Goal: Information Seeking & Learning: Learn about a topic

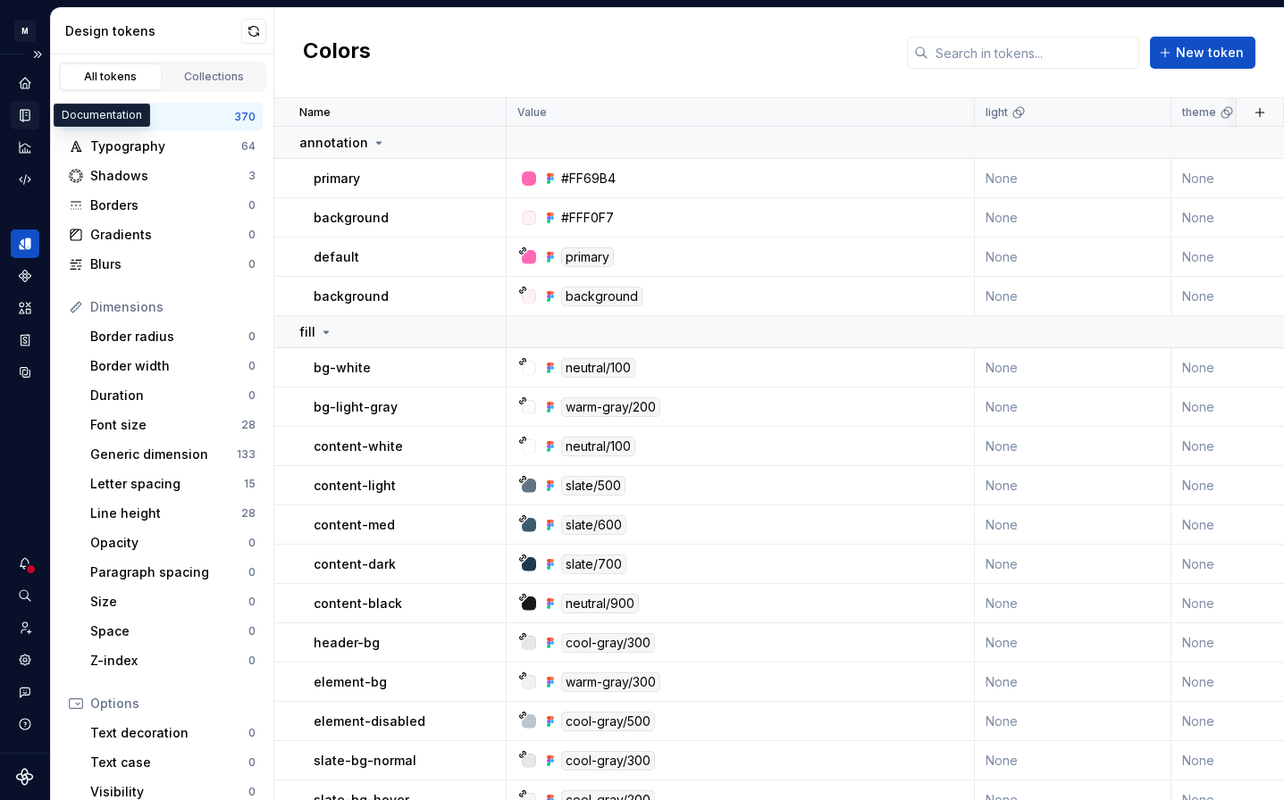
click at [31, 118] on icon "Documentation" at bounding box center [25, 115] width 16 height 16
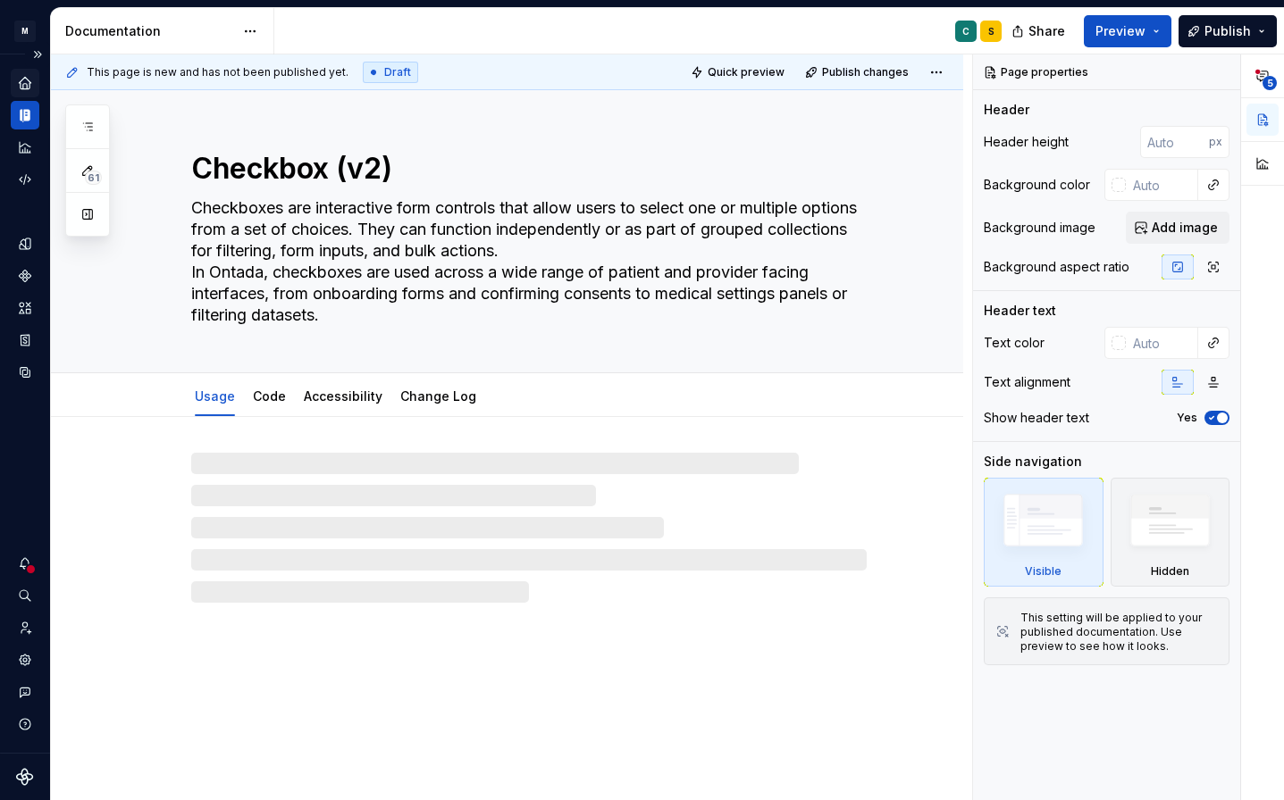
click at [30, 83] on icon "Home" at bounding box center [25, 83] width 16 height 16
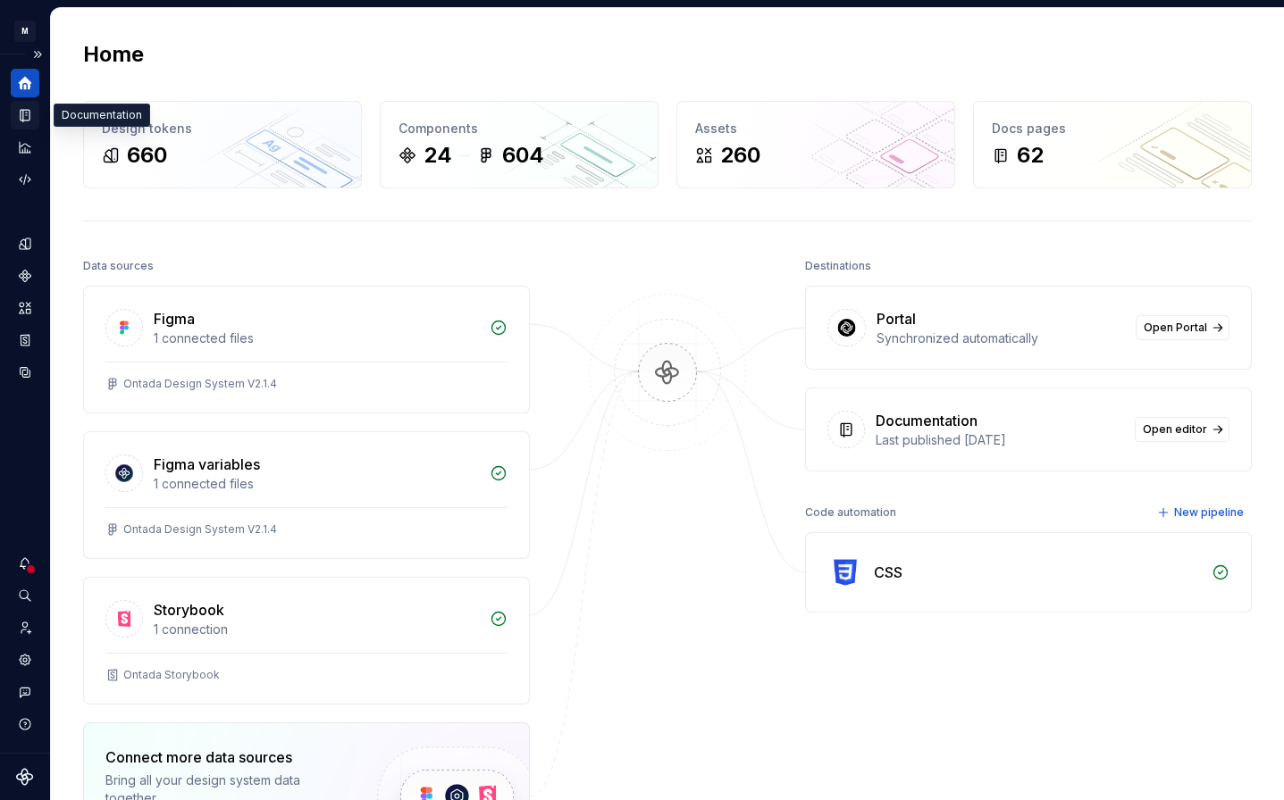
click at [33, 124] on div "Documentation" at bounding box center [25, 115] width 29 height 29
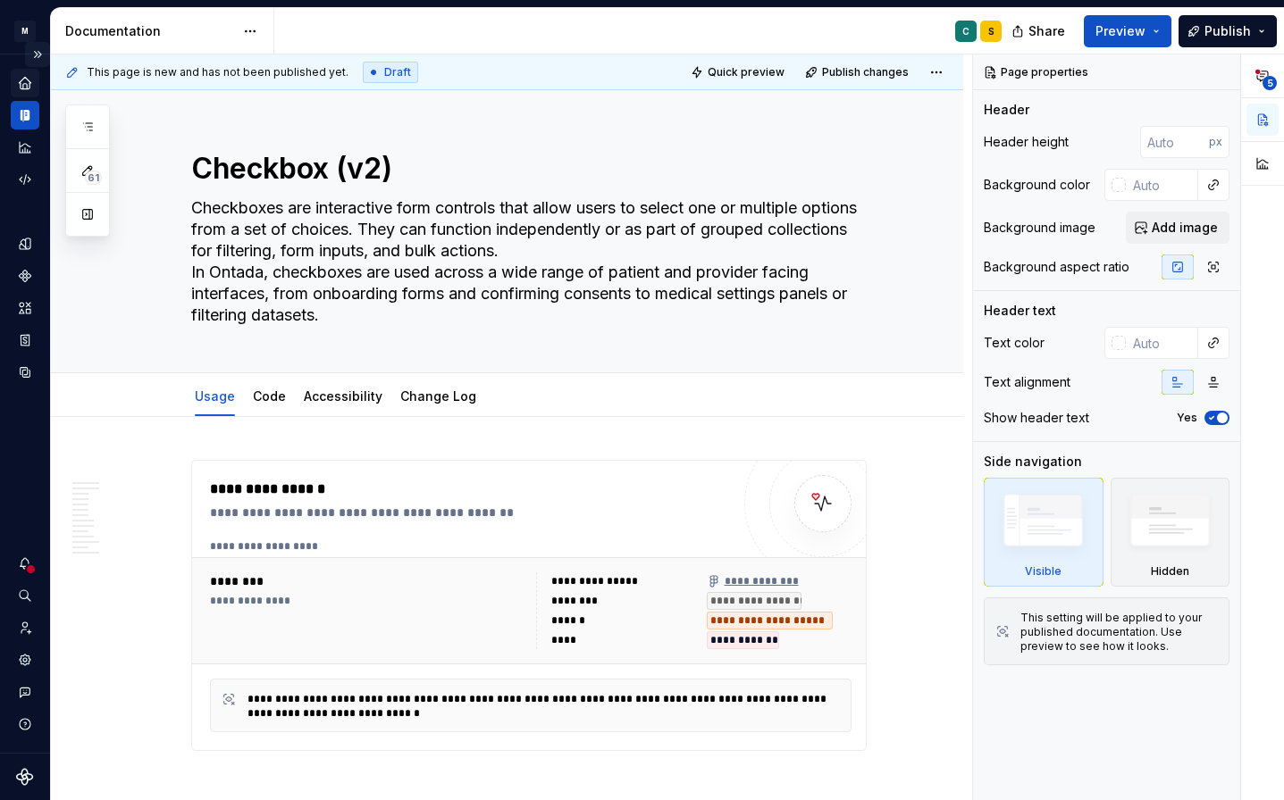
click at [45, 53] on button "Expand sidebar" at bounding box center [37, 54] width 25 height 25
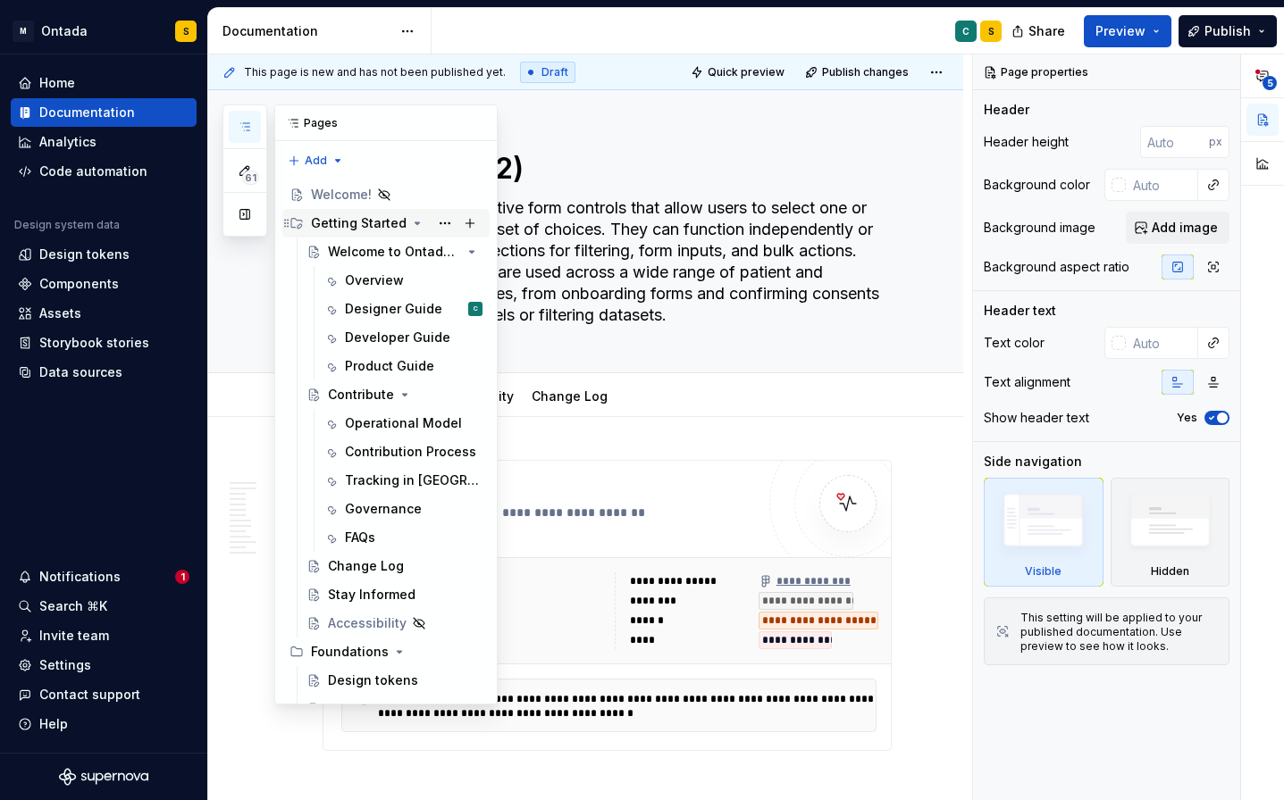
click at [366, 230] on div "Getting Started" at bounding box center [359, 223] width 96 height 18
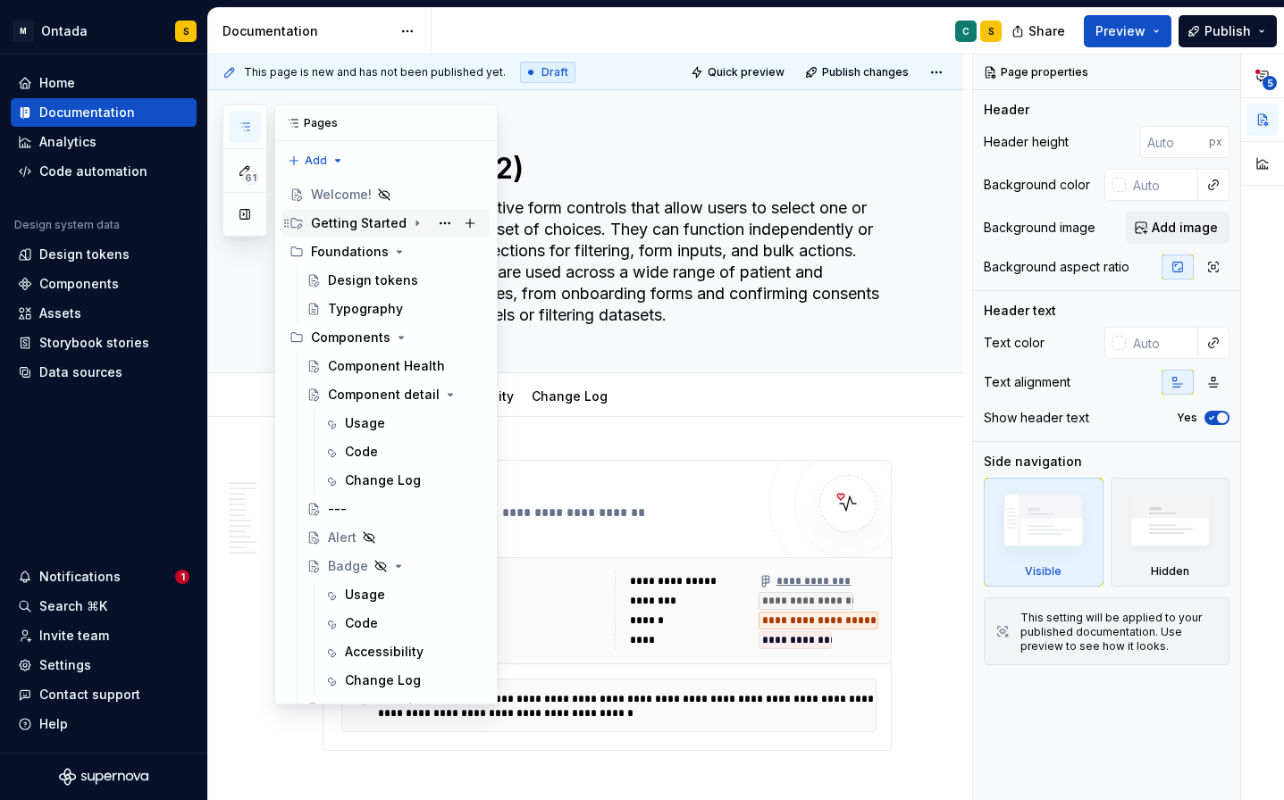
click at [351, 218] on div "Getting Started" at bounding box center [359, 223] width 96 height 18
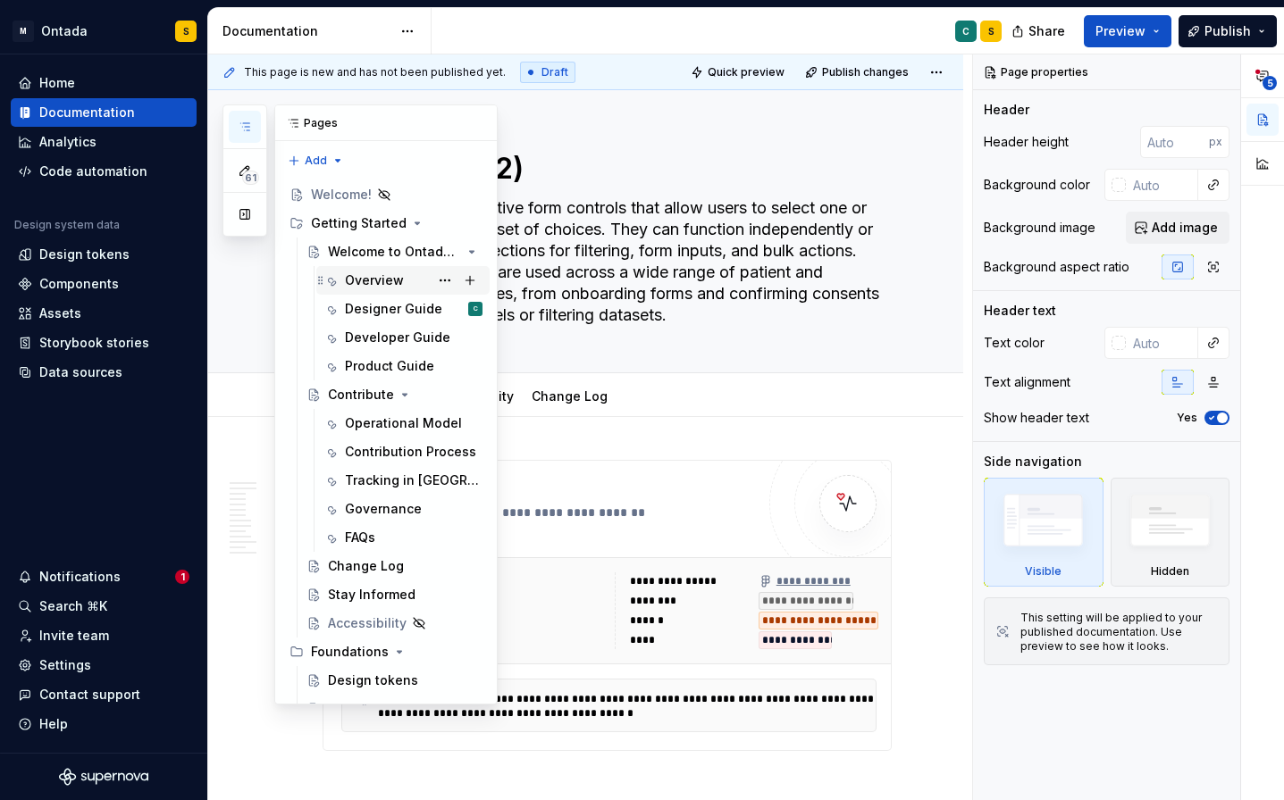
click at [343, 272] on div "Overview" at bounding box center [402, 280] width 159 height 25
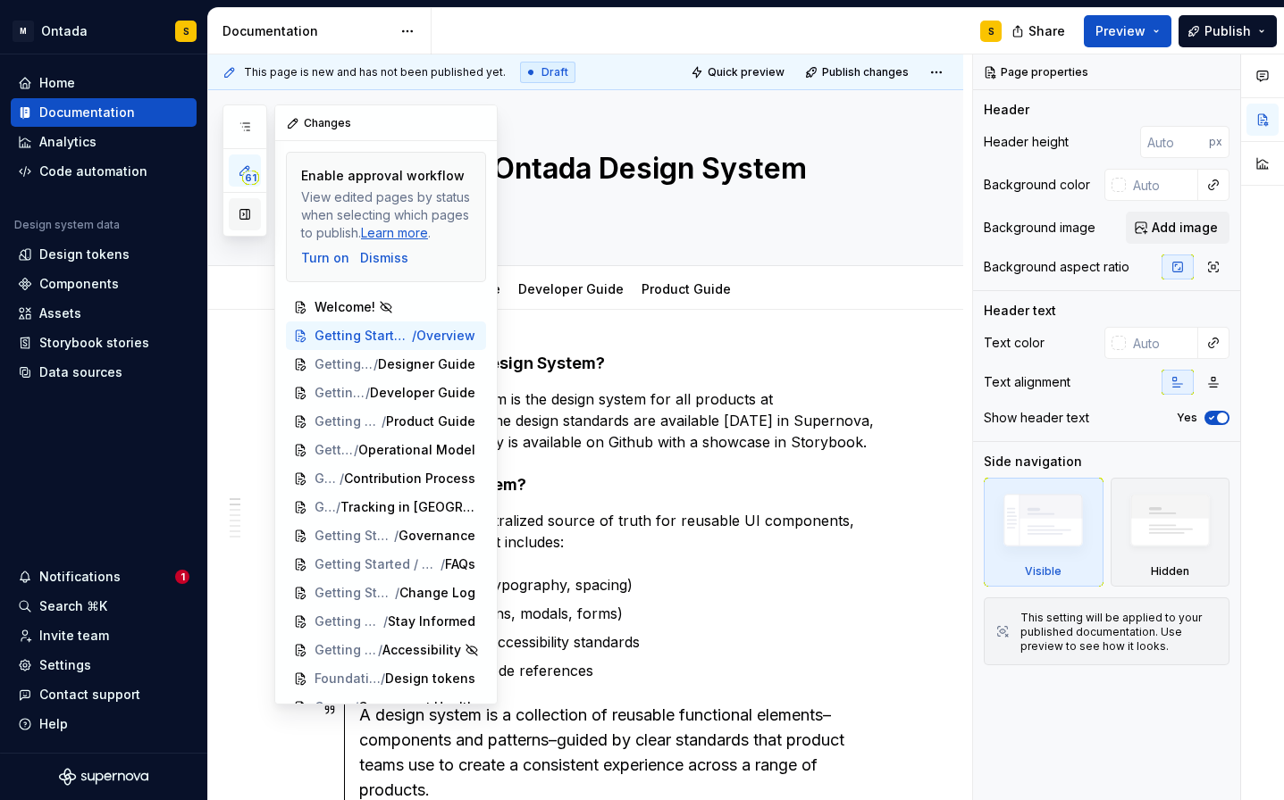
click at [250, 216] on button "button" at bounding box center [245, 214] width 32 height 32
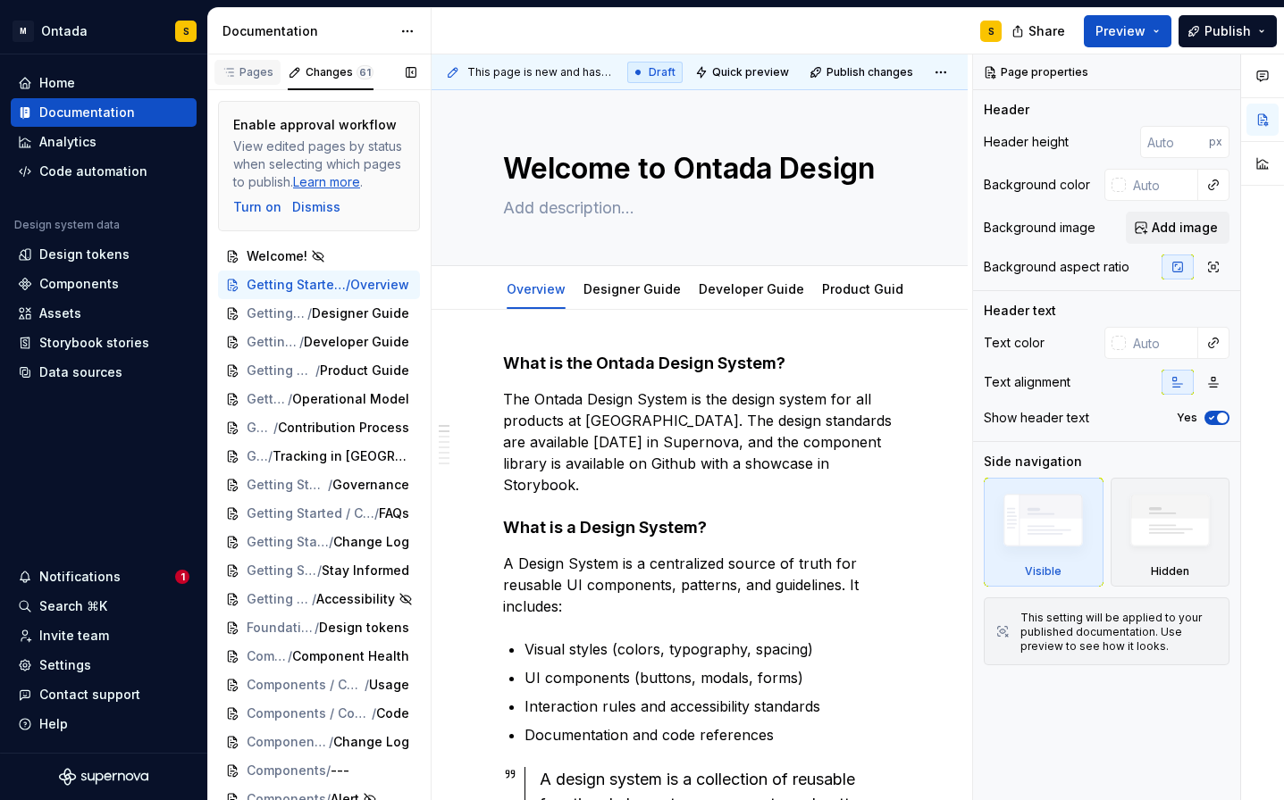
click at [247, 71] on div "Pages" at bounding box center [248, 72] width 52 height 14
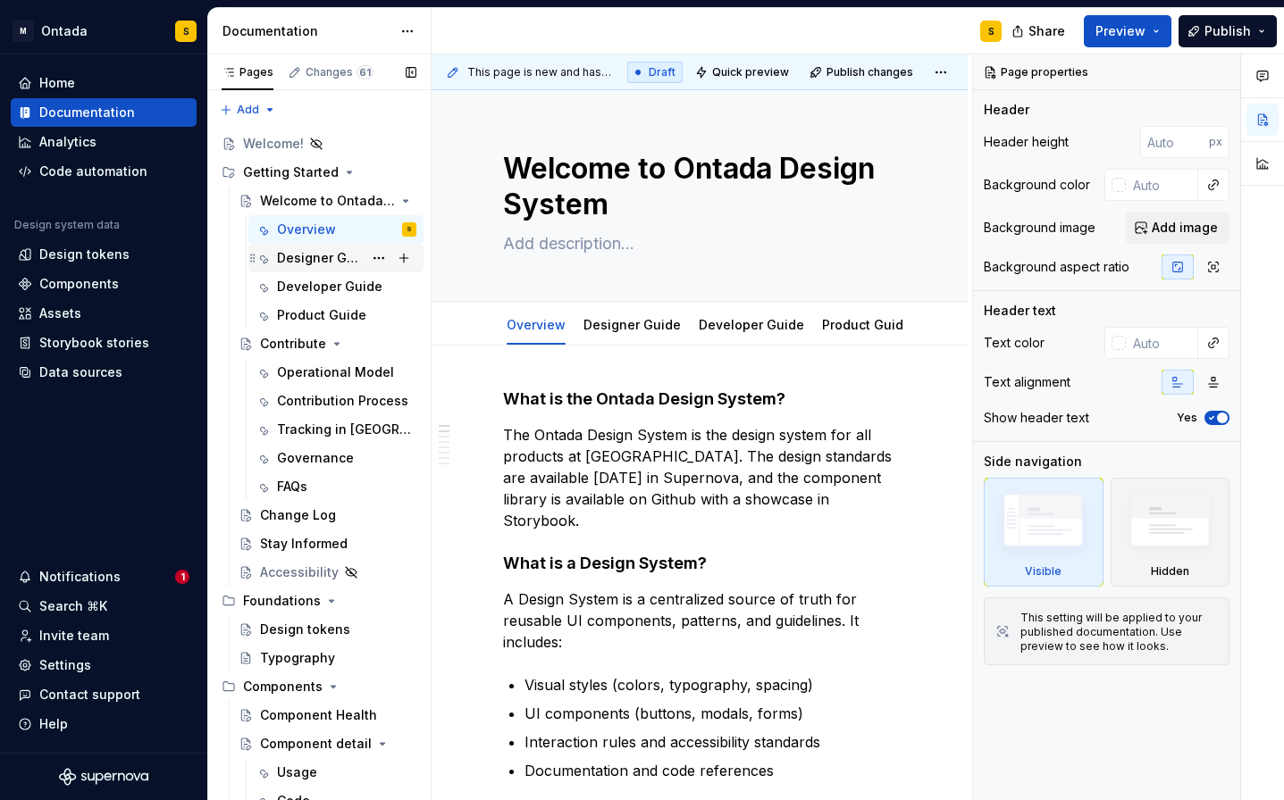
click at [323, 261] on div "Designer Guide" at bounding box center [320, 258] width 86 height 18
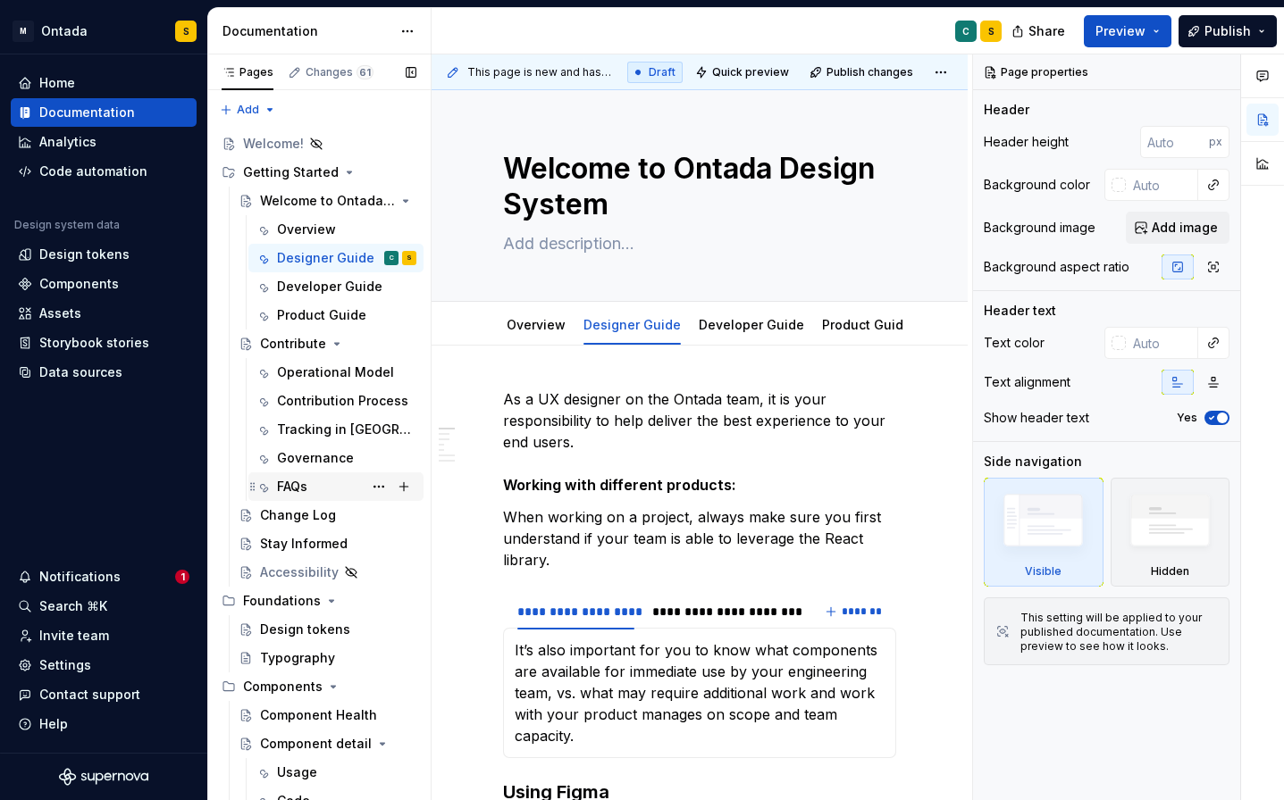
click at [306, 486] on div "FAQs" at bounding box center [292, 487] width 30 height 18
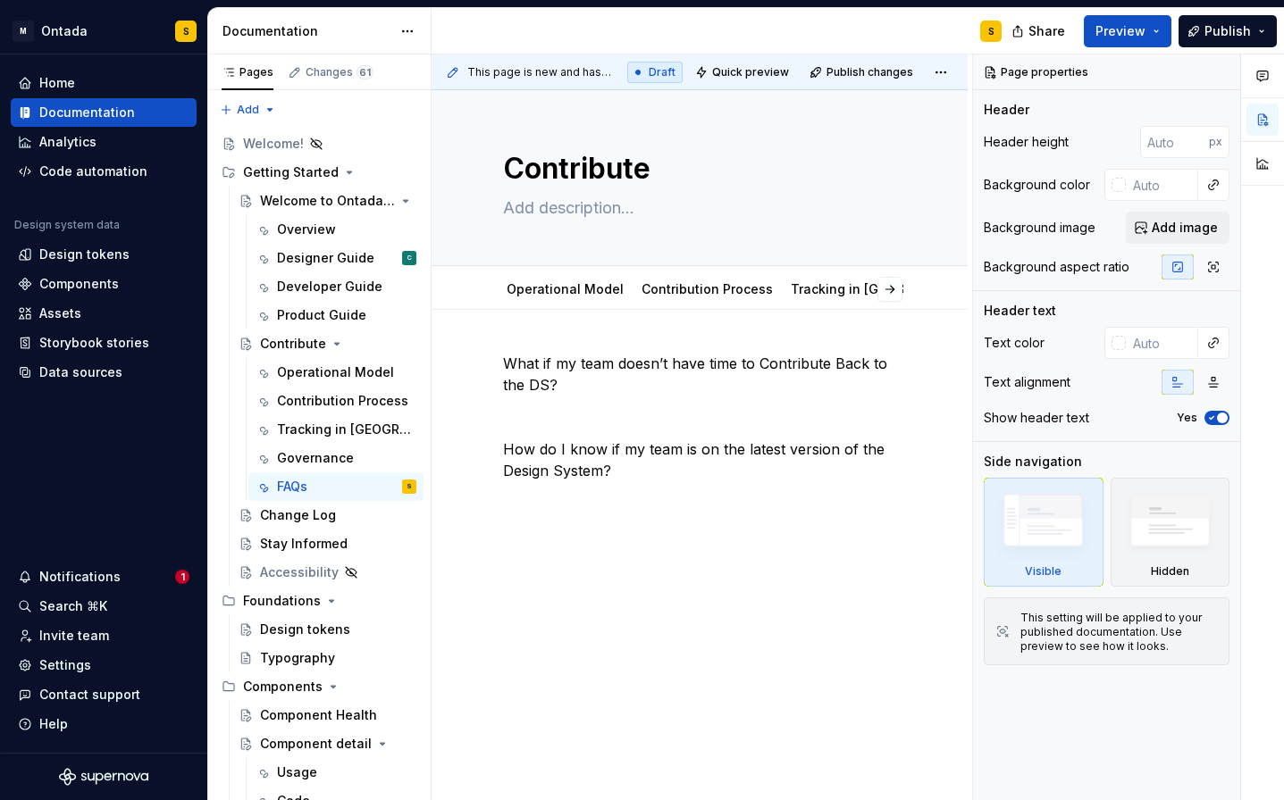
type textarea "*"
